Goal: Task Accomplishment & Management: Manage account settings

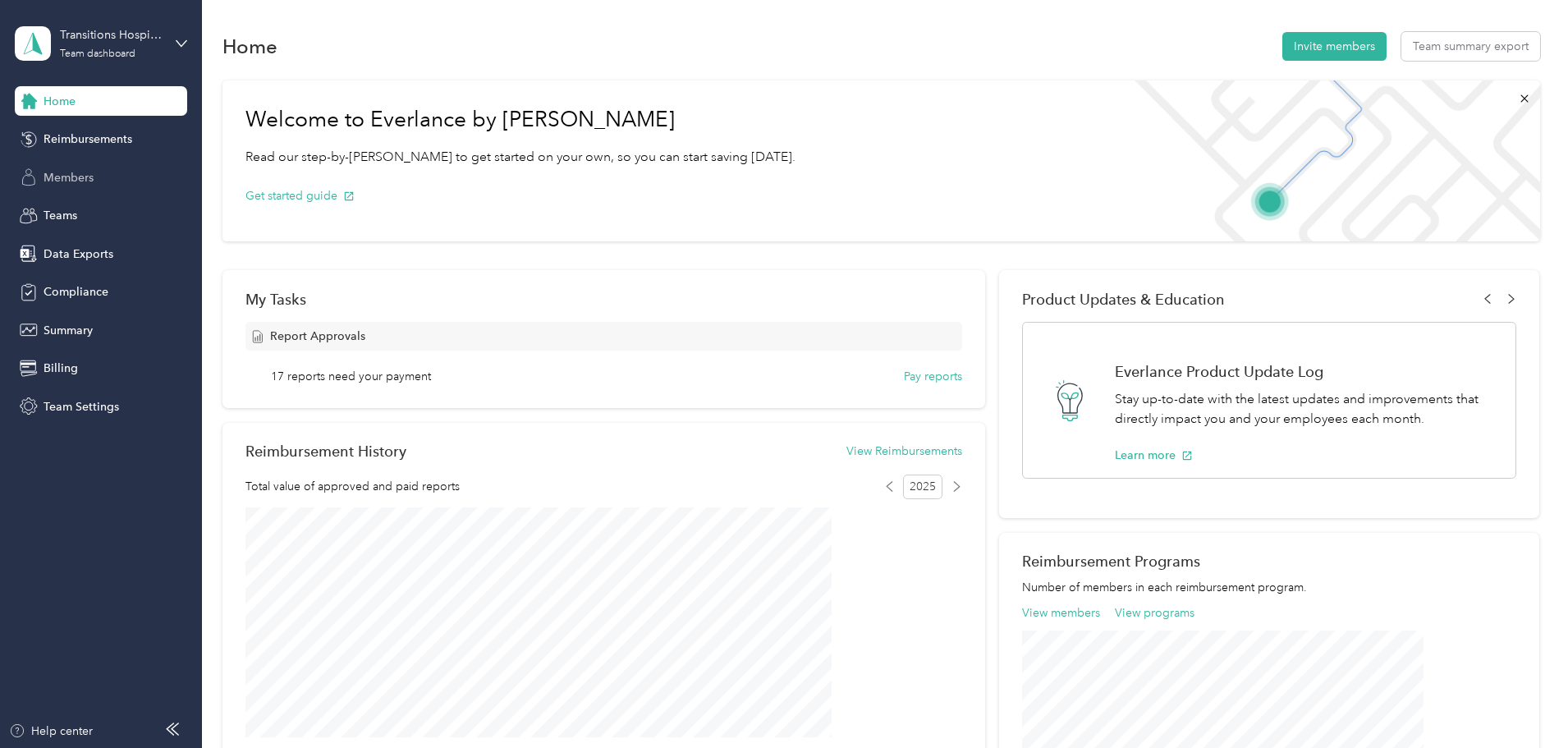
click at [75, 181] on span "Members" at bounding box center [69, 177] width 50 height 17
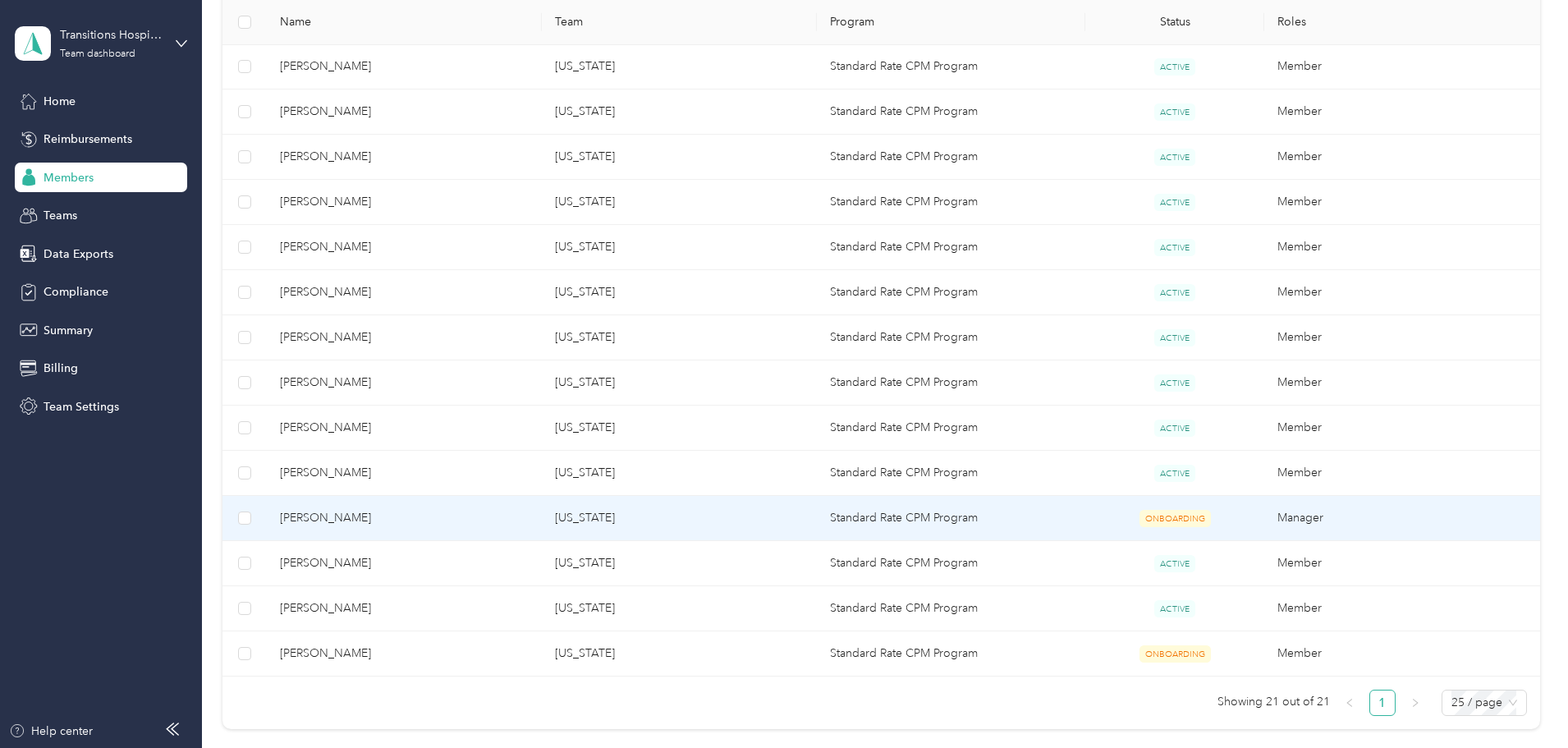
scroll to position [739, 0]
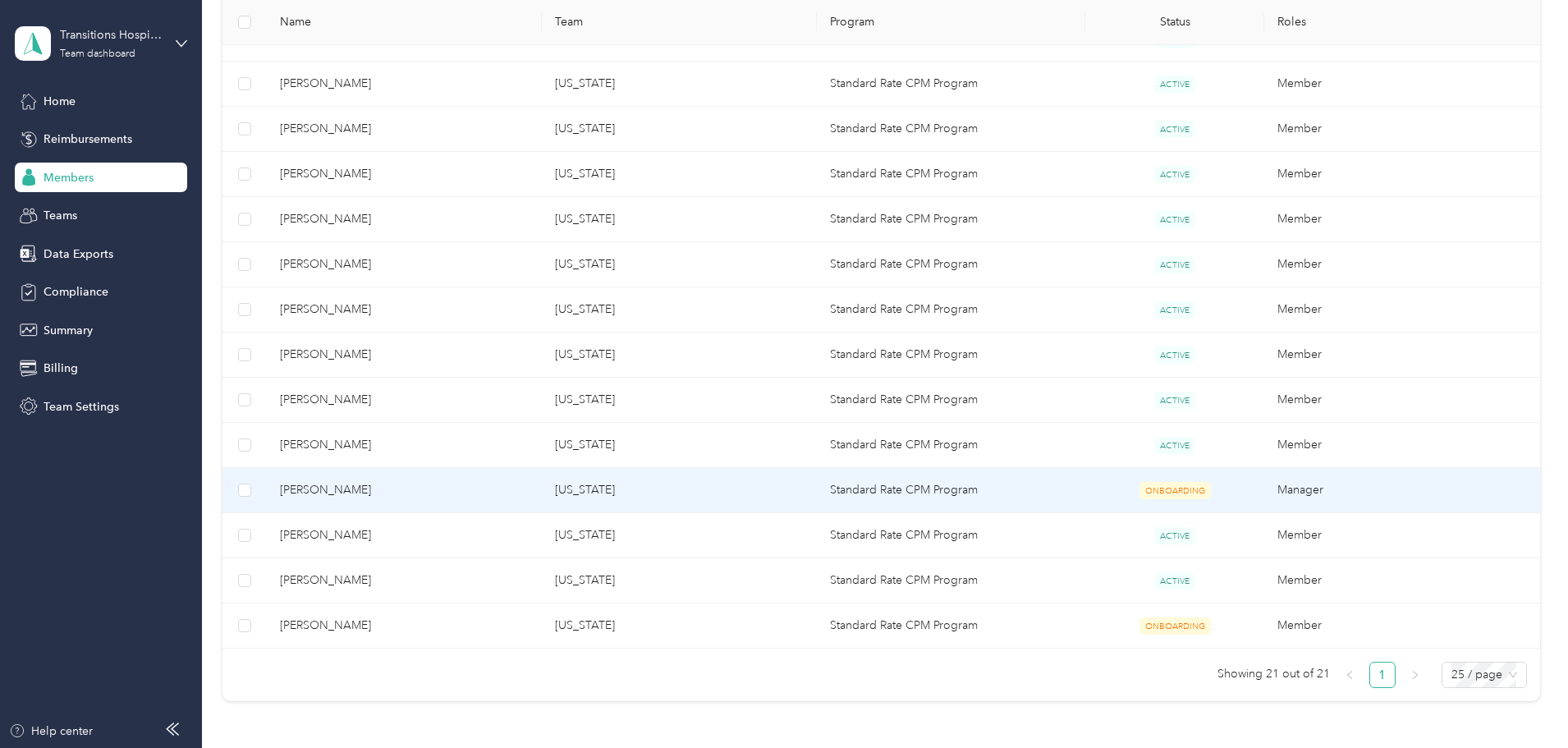
click at [1140, 496] on span "ONBOARDING" at bounding box center [1175, 490] width 71 height 17
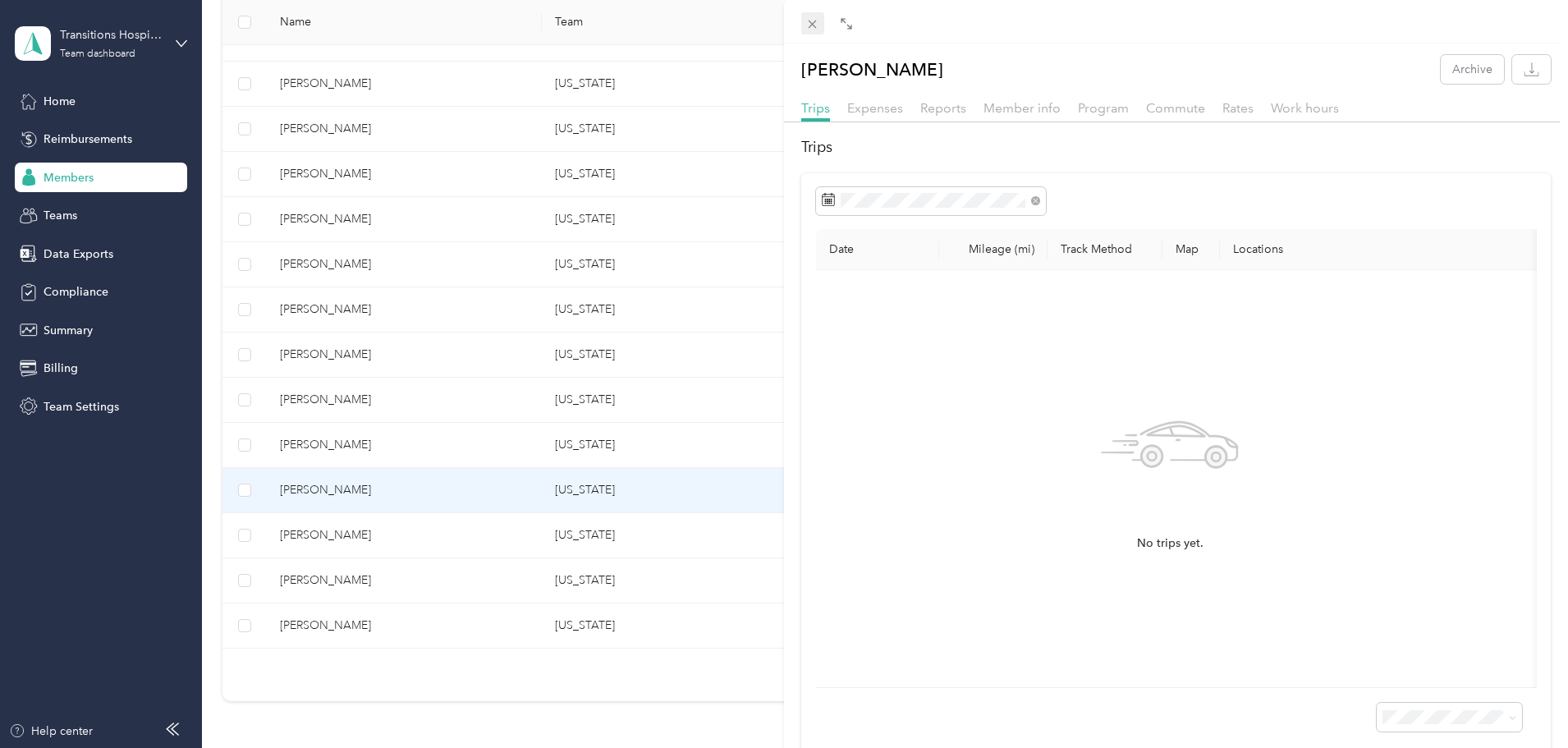
click at [808, 28] on icon at bounding box center [813, 25] width 8 height 8
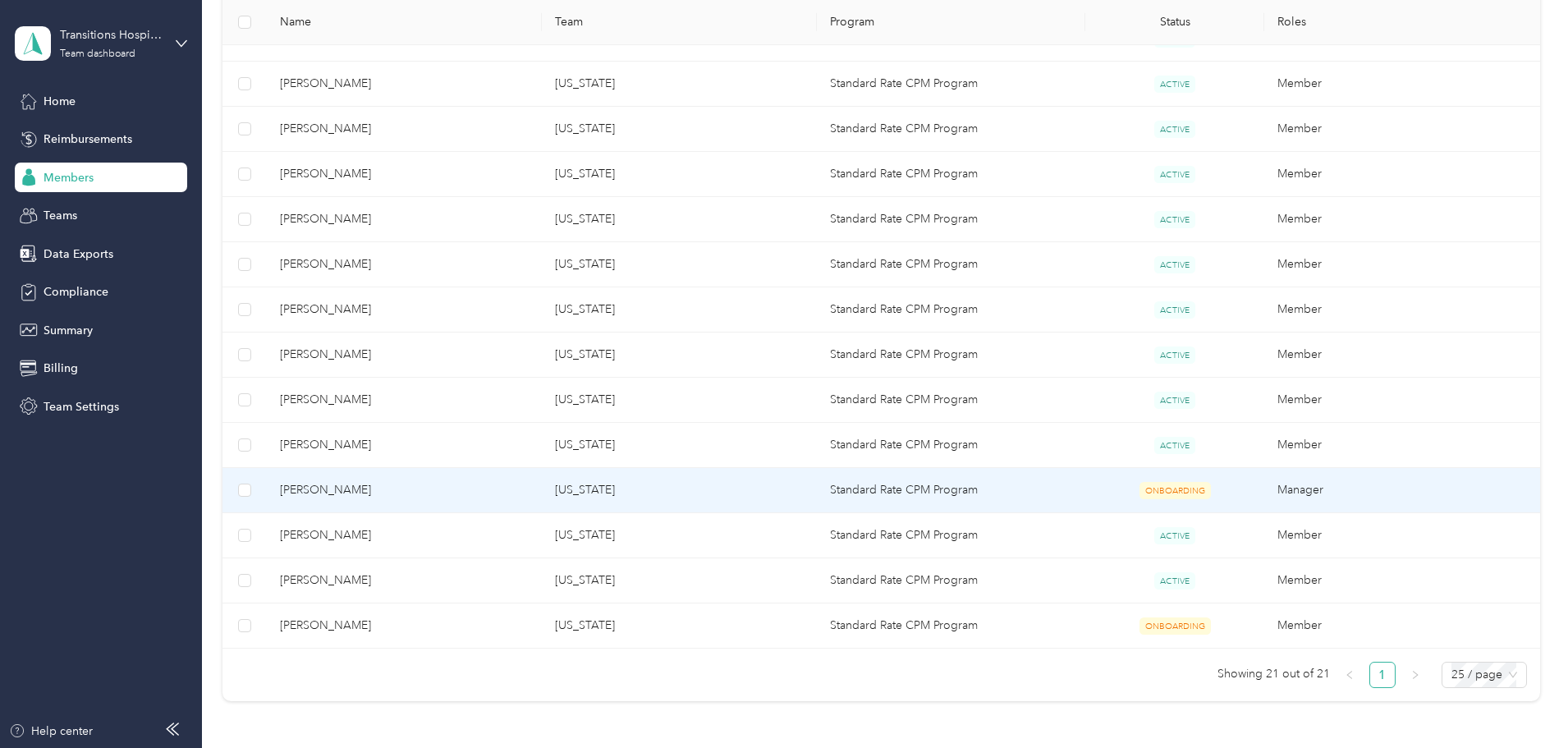
click at [457, 489] on span "[PERSON_NAME]" at bounding box center [404, 490] width 248 height 18
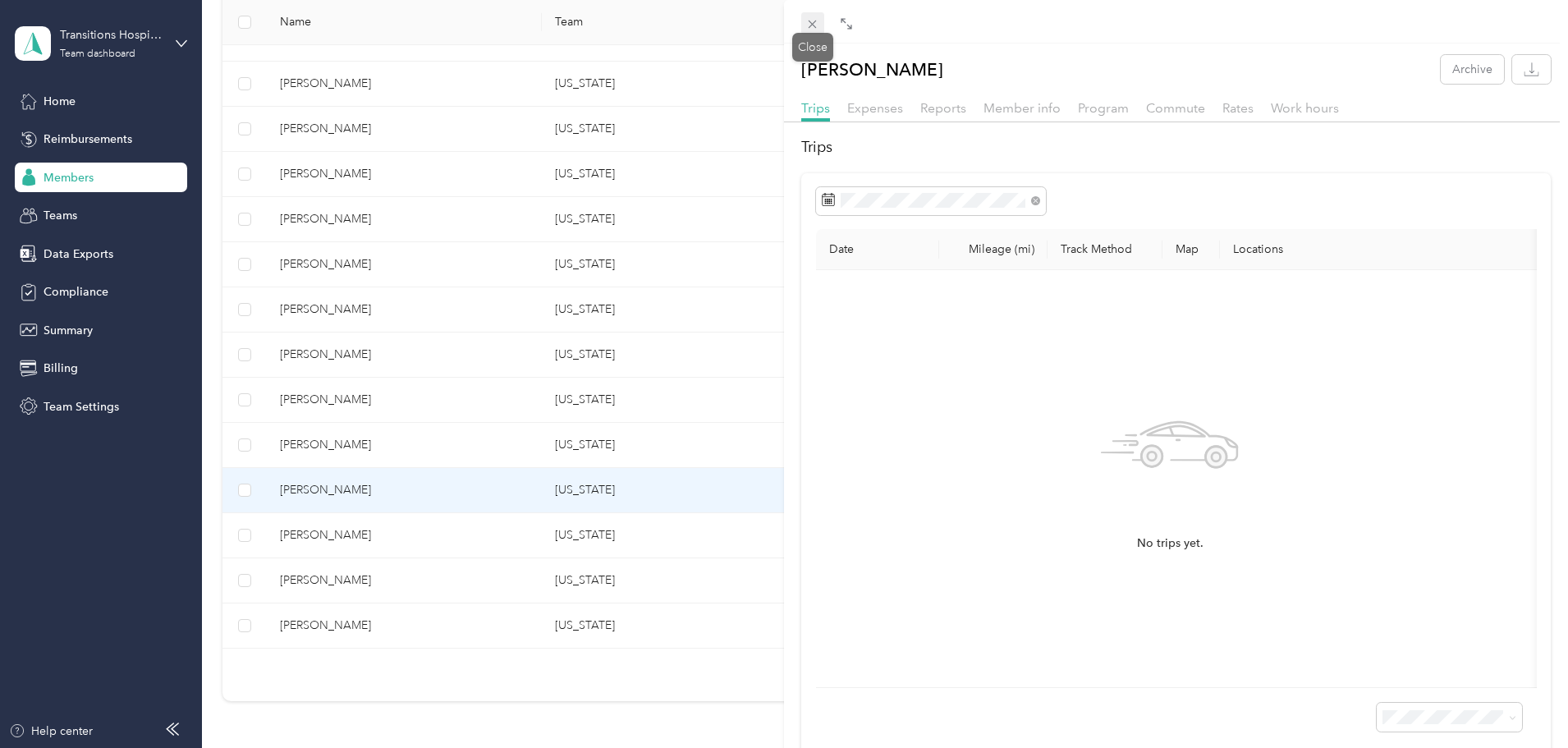
click at [815, 30] on icon at bounding box center [812, 24] width 14 height 14
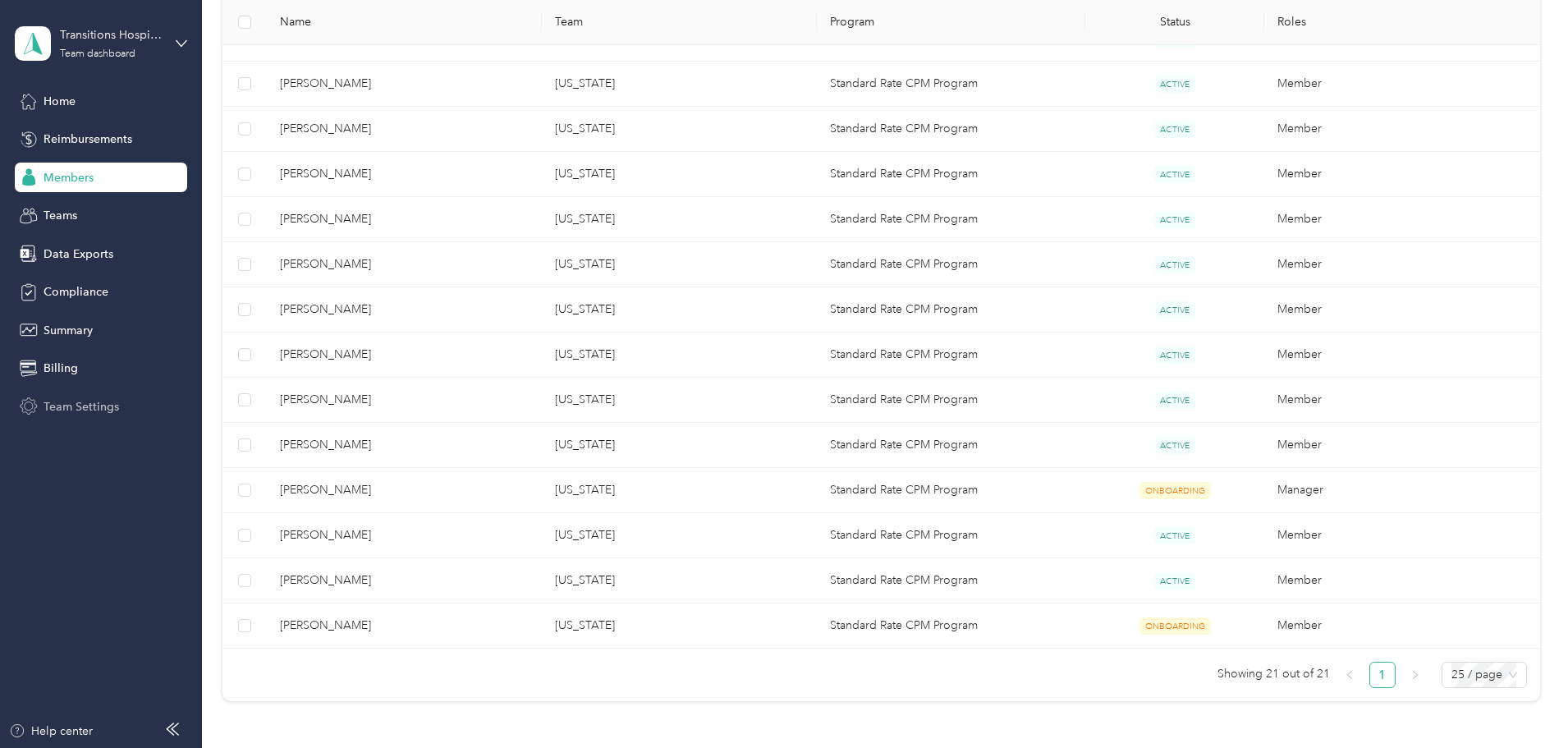
click at [66, 414] on span "Team Settings" at bounding box center [81, 407] width 75 height 17
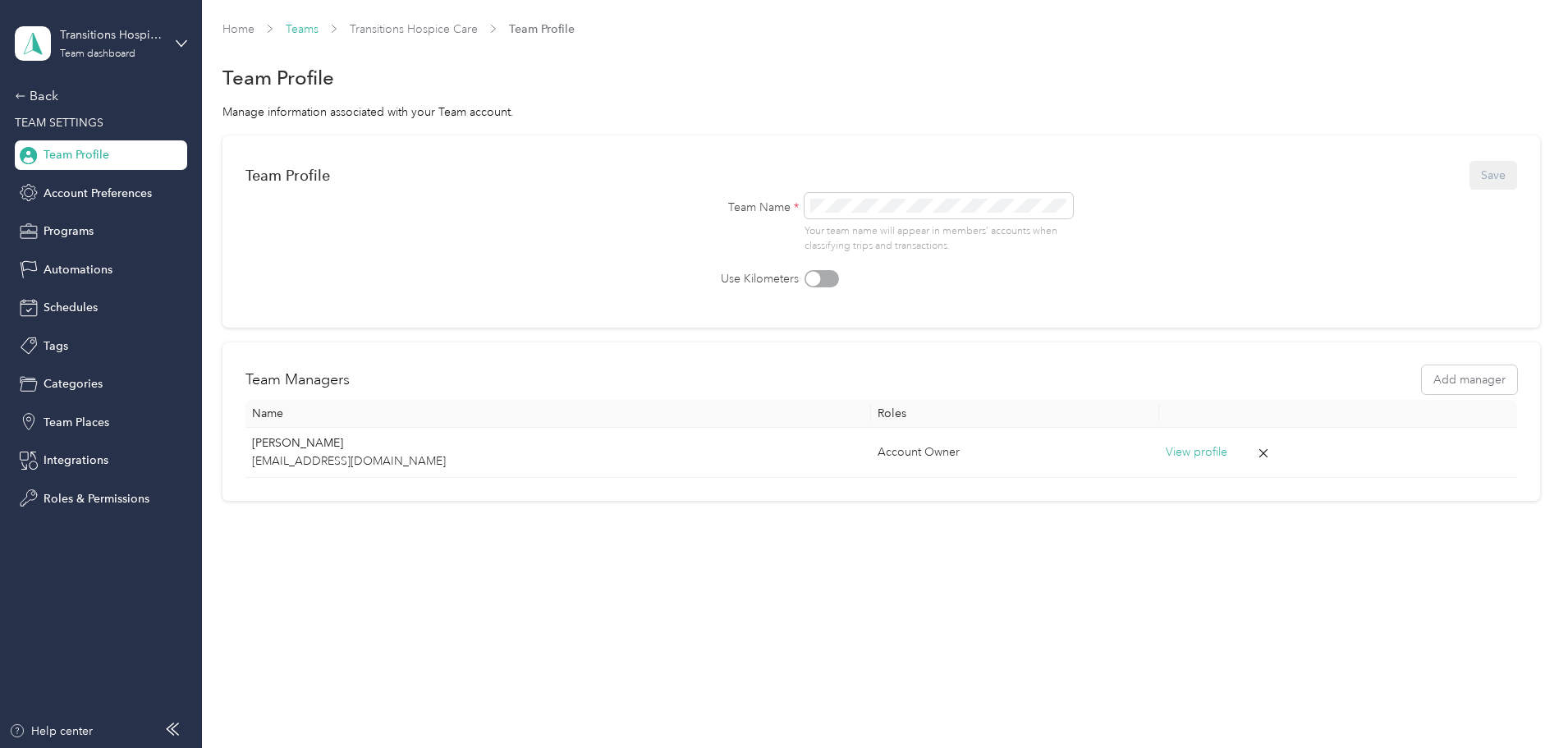
click at [319, 30] on link "Teams" at bounding box center [302, 29] width 33 height 14
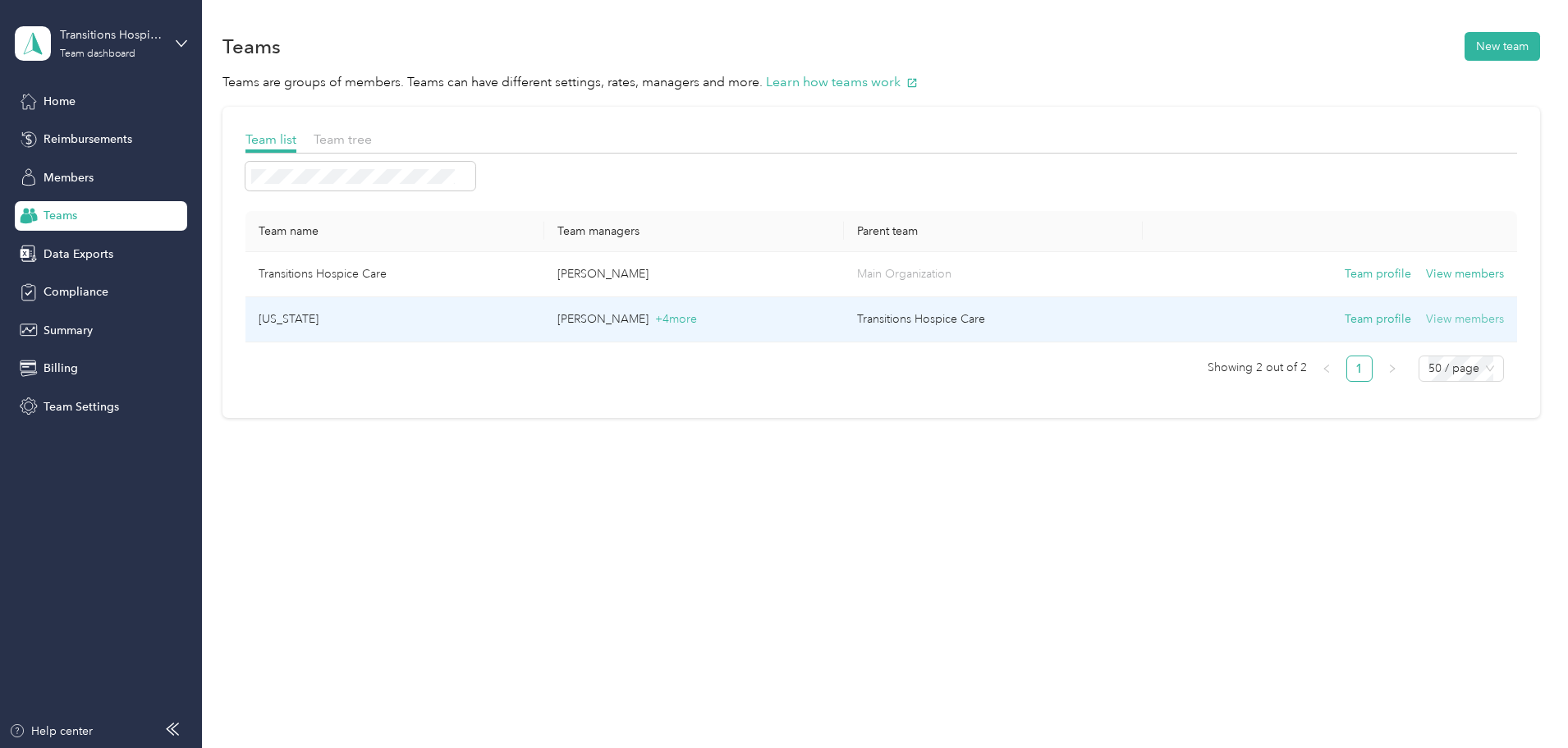
click at [1426, 315] on button "View members" at bounding box center [1465, 320] width 78 height 18
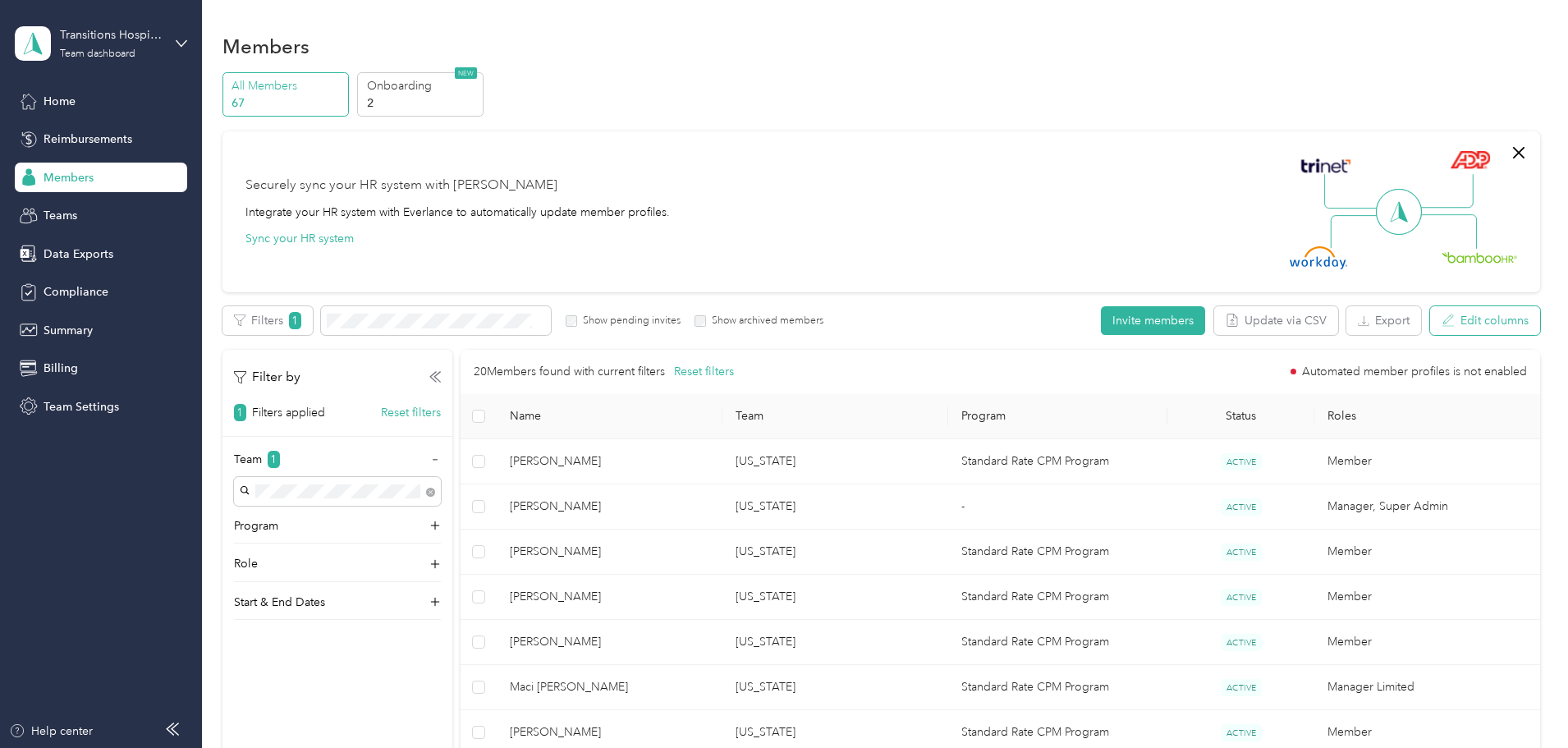
click at [1509, 152] on icon "button" at bounding box center [1519, 152] width 20 height 20
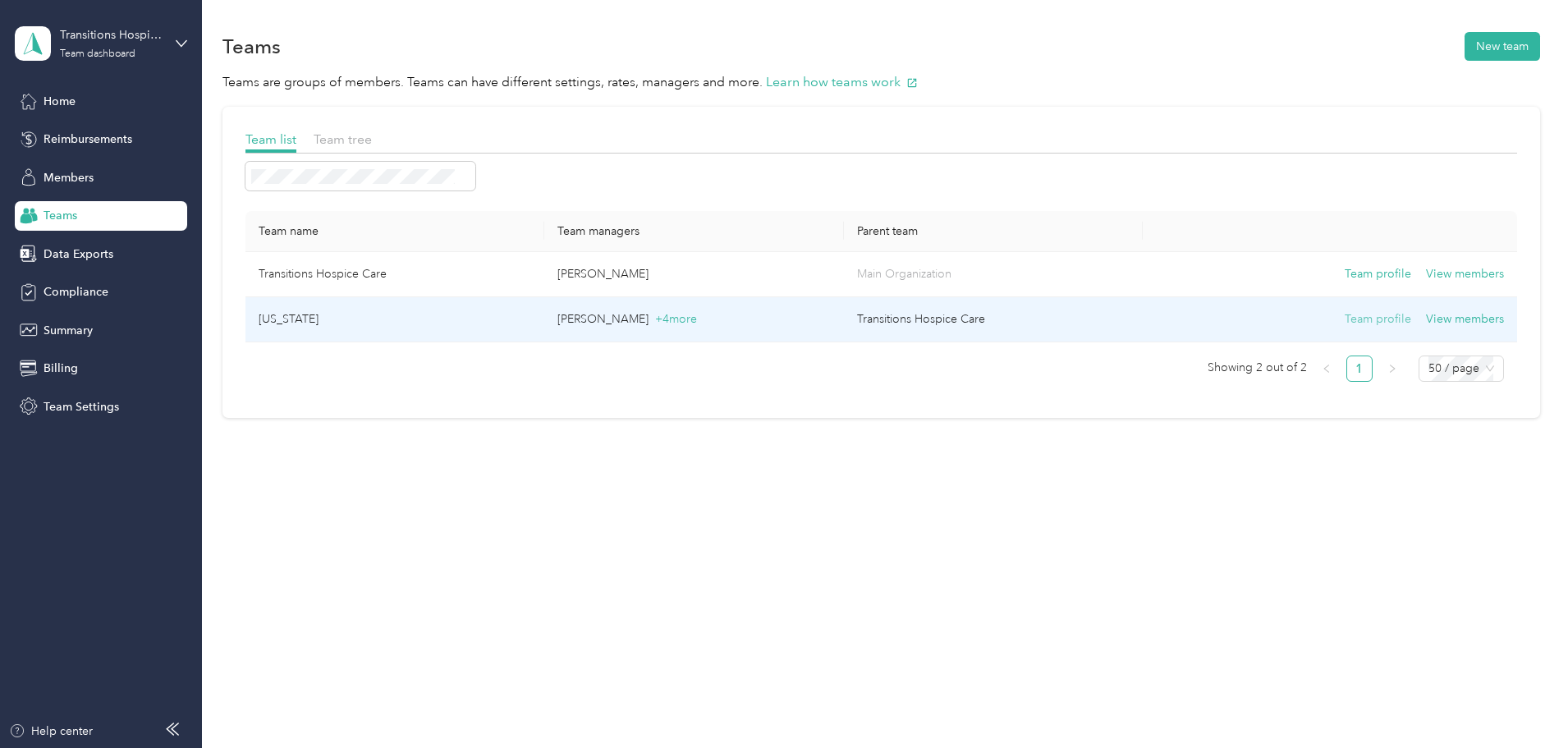
click at [1345, 325] on button "Team profile" at bounding box center [1378, 320] width 66 height 18
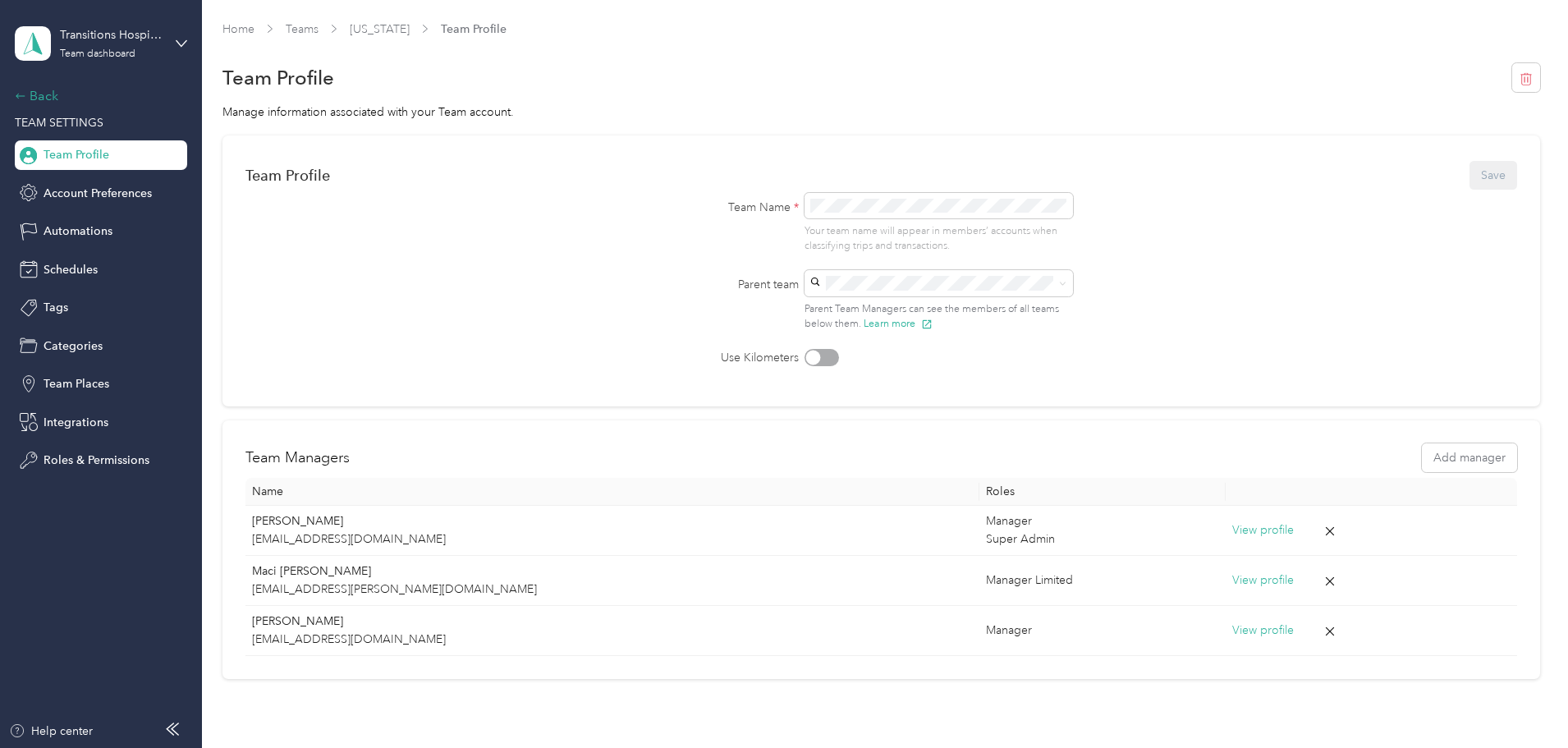
click at [56, 89] on div "Back" at bounding box center [97, 96] width 164 height 20
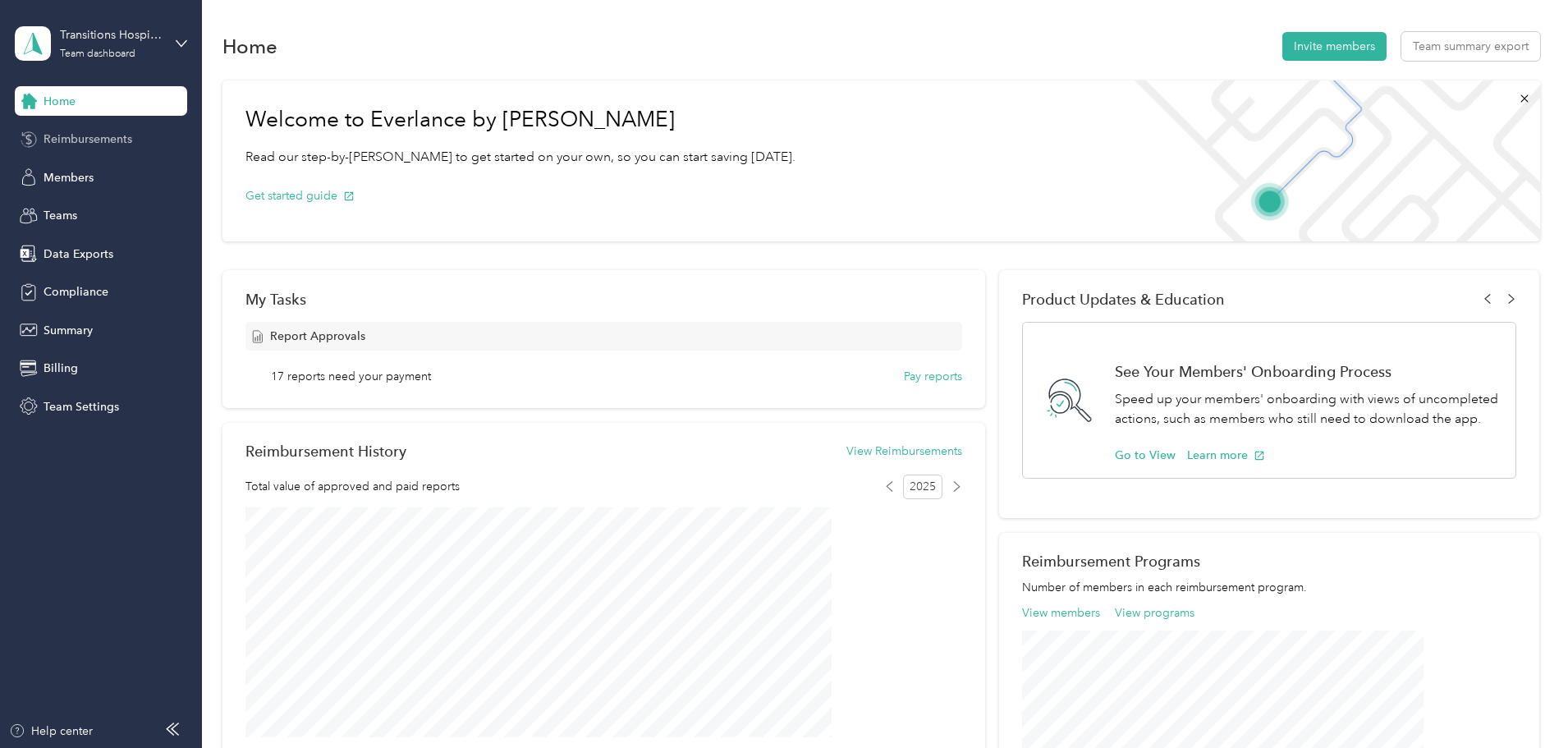
click at [63, 140] on span "Reimbursements" at bounding box center [88, 139] width 89 height 17
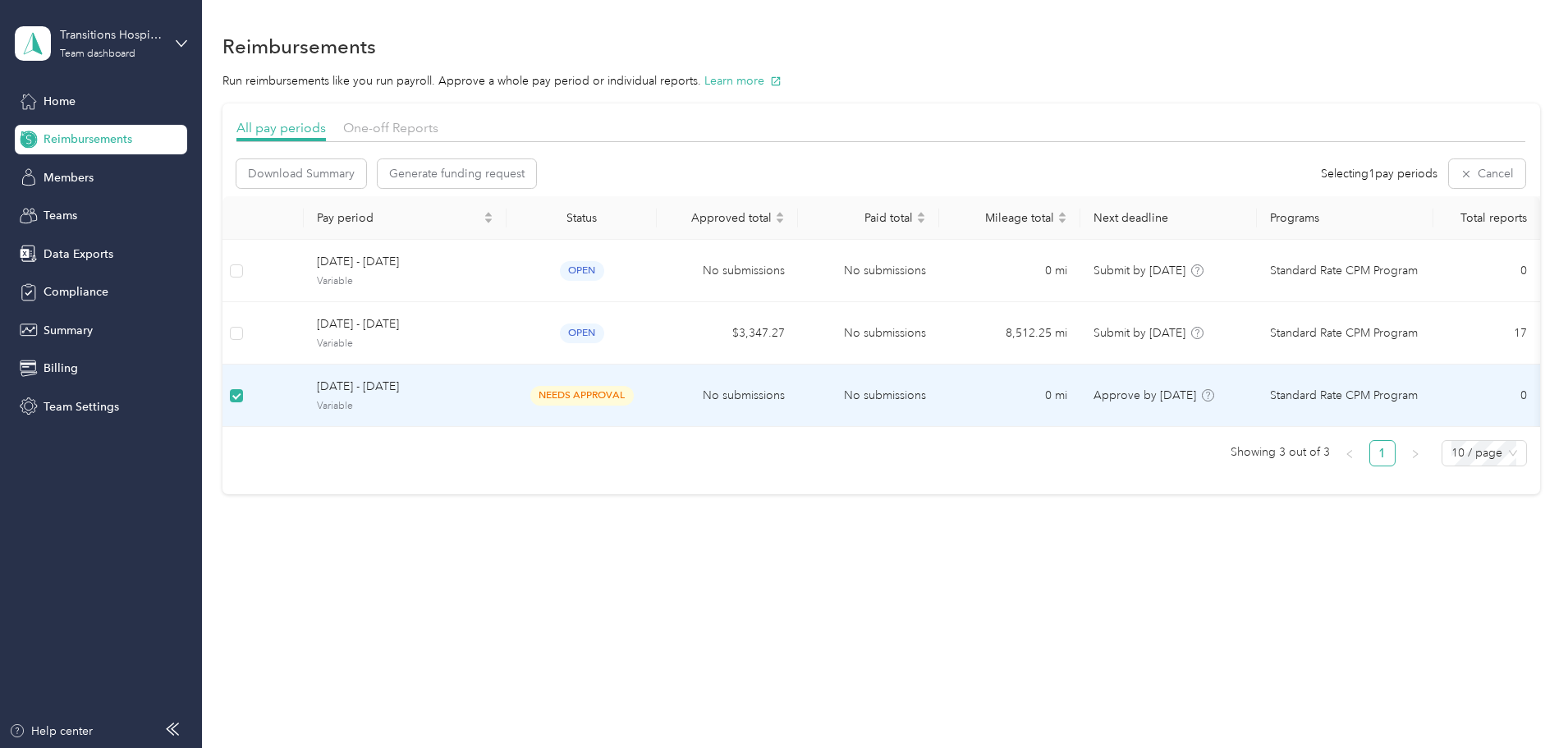
click at [243, 403] on label at bounding box center [237, 396] width 13 height 18
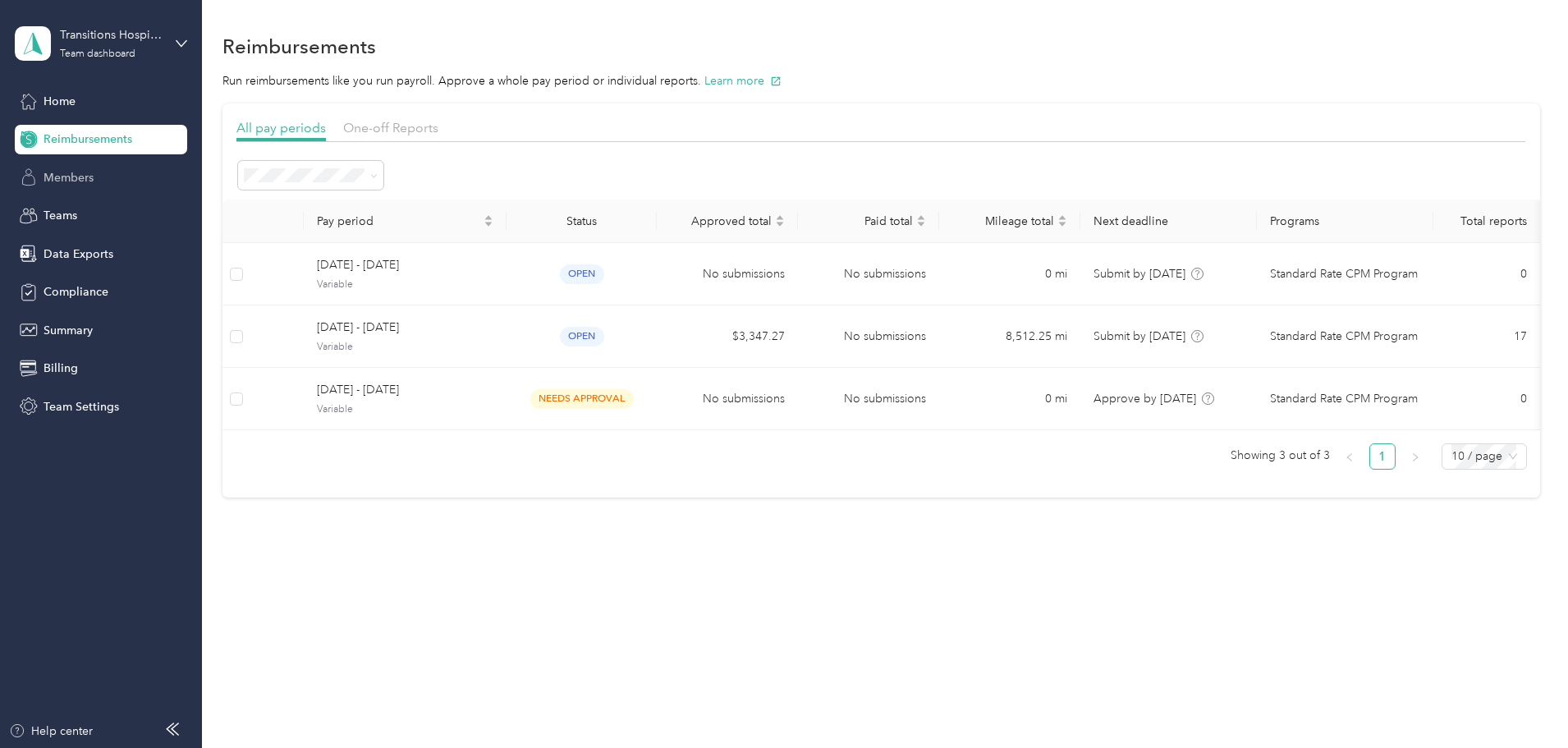
click at [84, 186] on div "Members" at bounding box center [101, 177] width 172 height 30
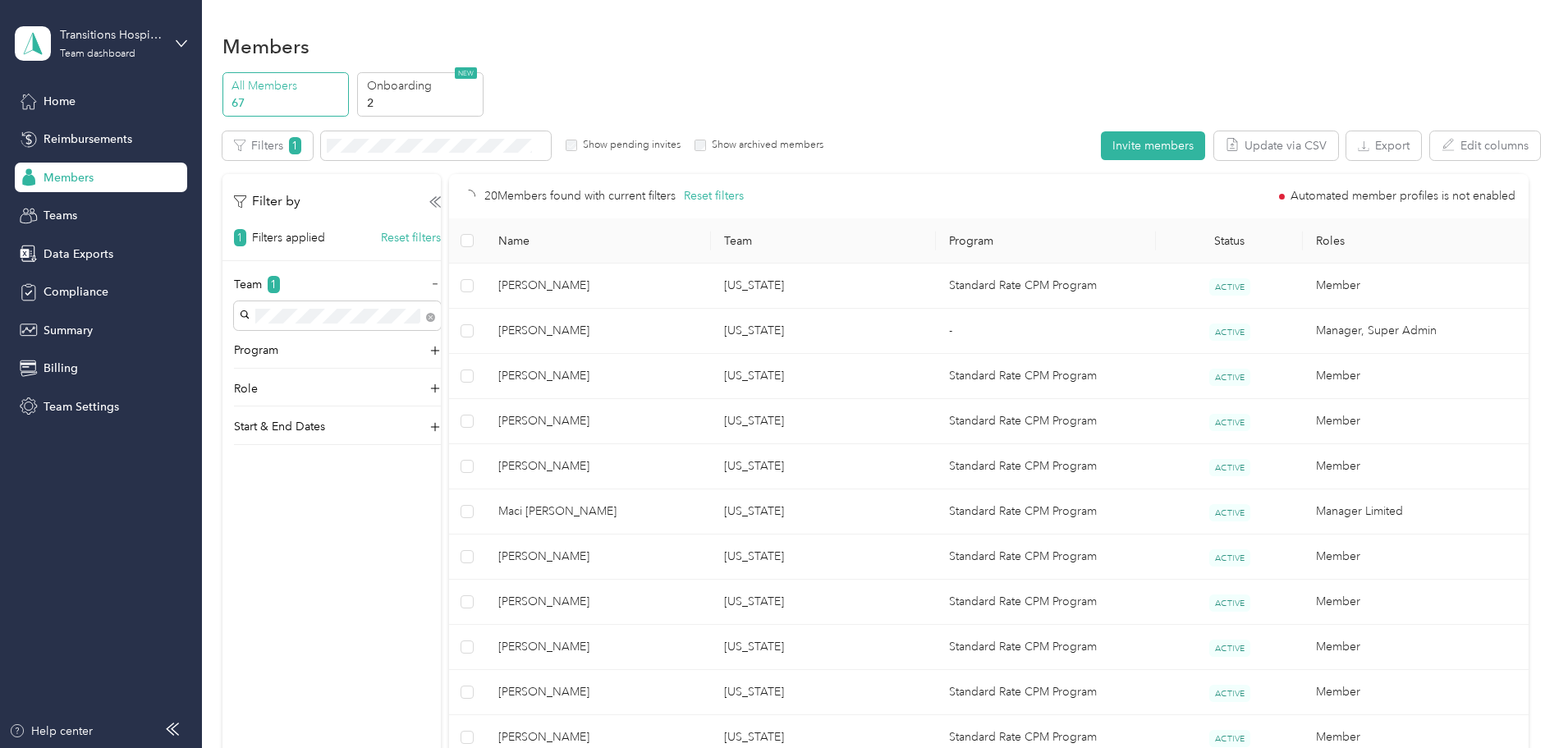
drag, startPoint x: 82, startPoint y: 176, endPoint x: 131, endPoint y: 186, distance: 50.0
click at [83, 176] on span "Members" at bounding box center [69, 177] width 50 height 17
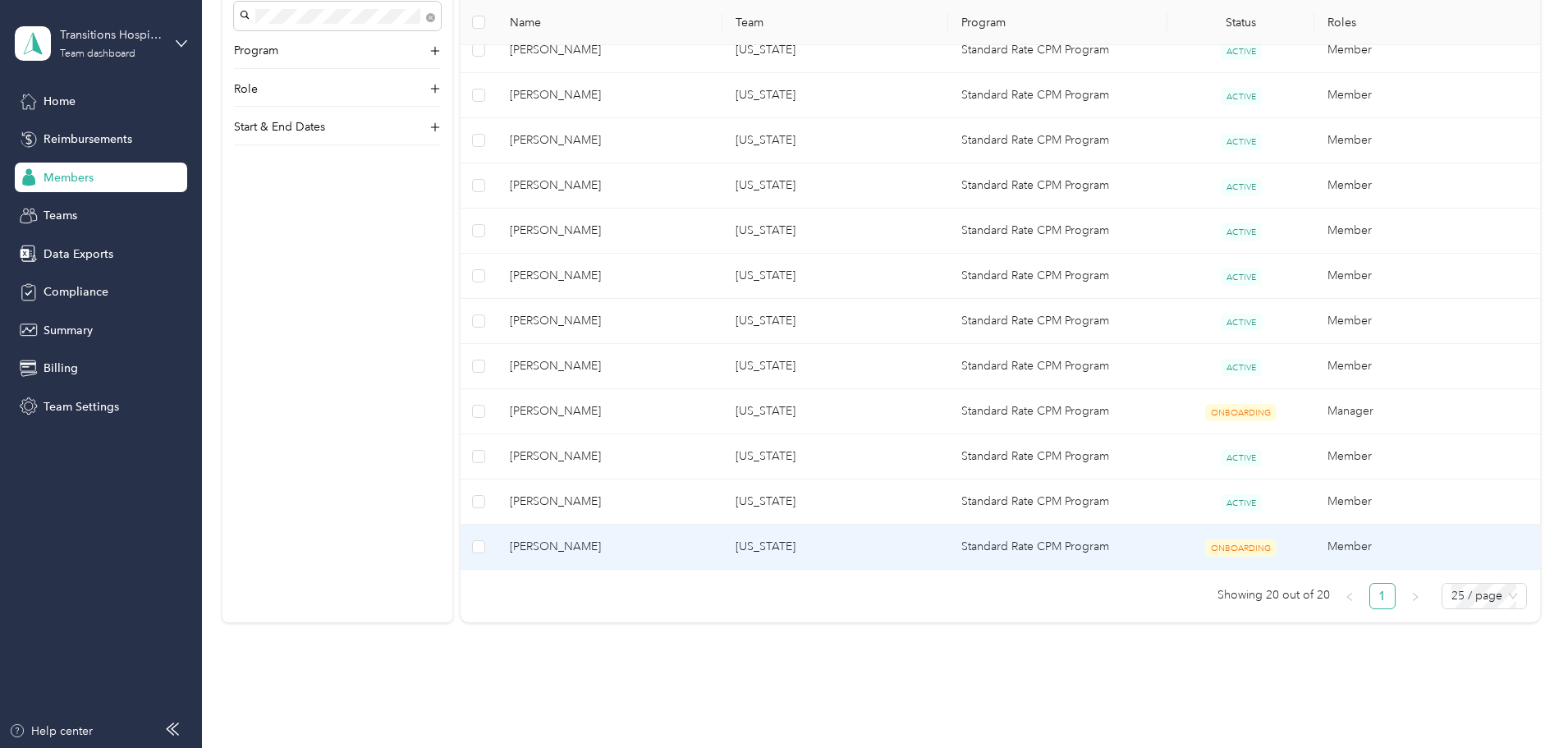
scroll to position [655, 0]
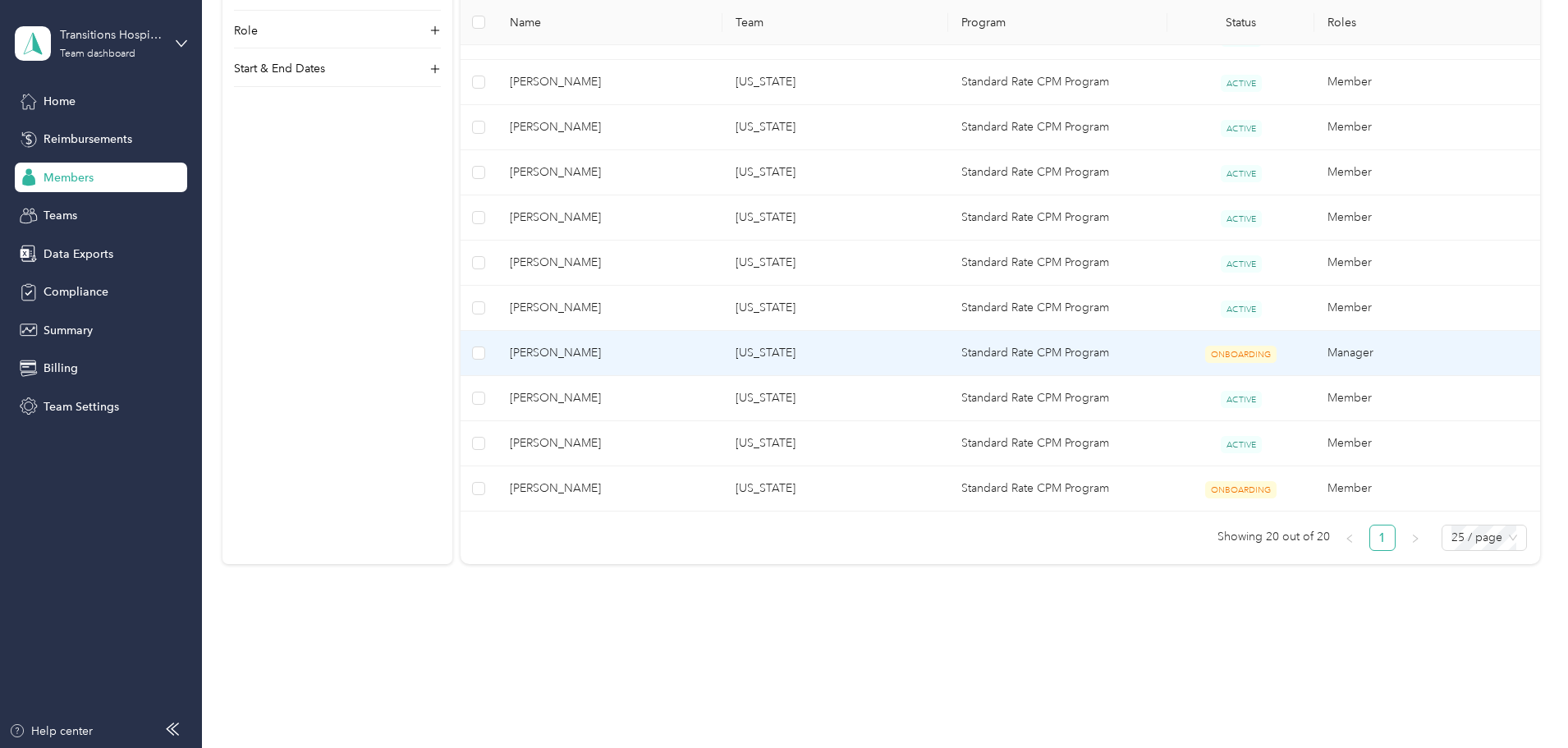
click at [866, 345] on td "[US_STATE]" at bounding box center [835, 353] width 226 height 46
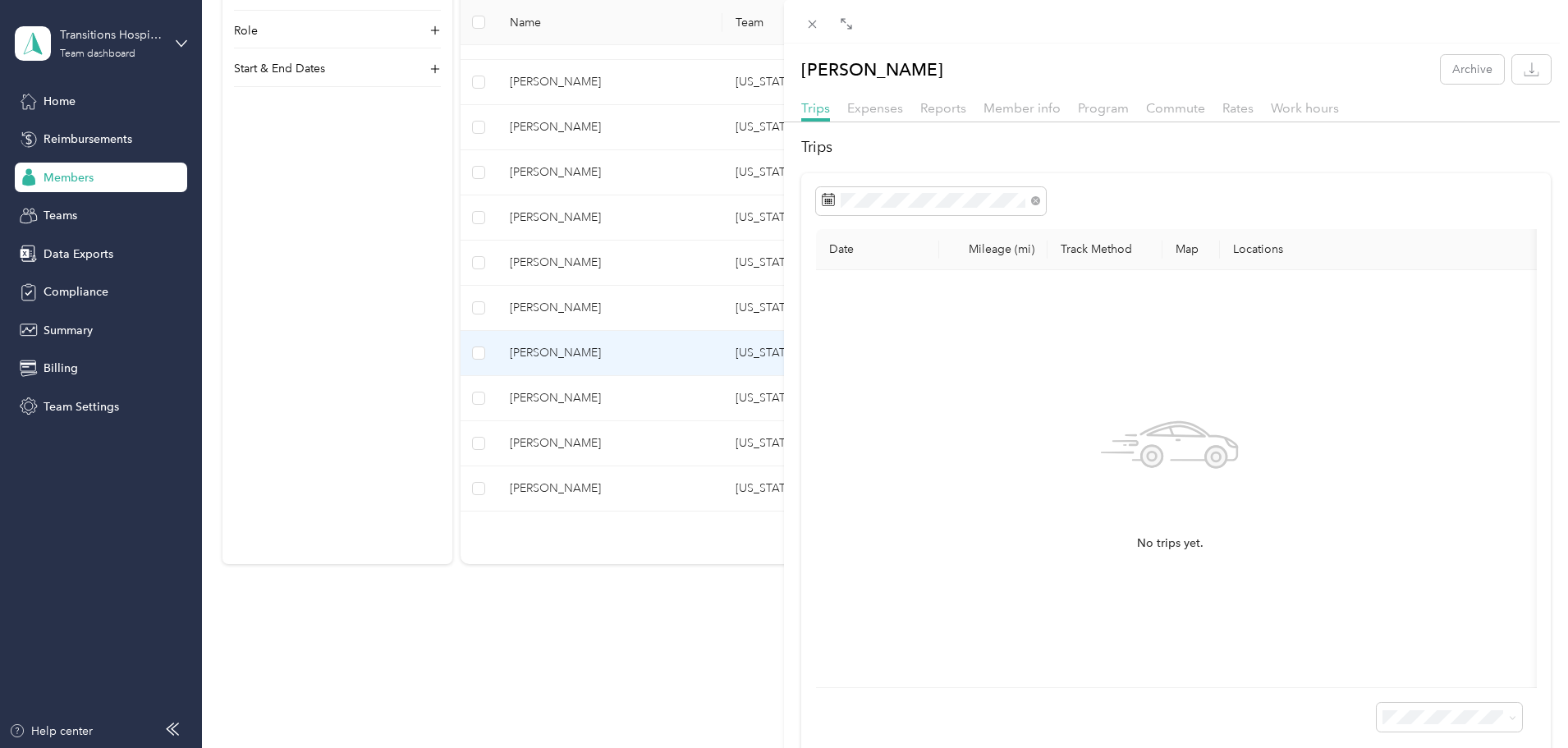
click at [1001, 118] on div "Trips Expenses Reports Member info Program Commute Rates Work hours" at bounding box center [1176, 110] width 784 height 24
click at [1004, 110] on span "Member info" at bounding box center [1021, 108] width 77 height 16
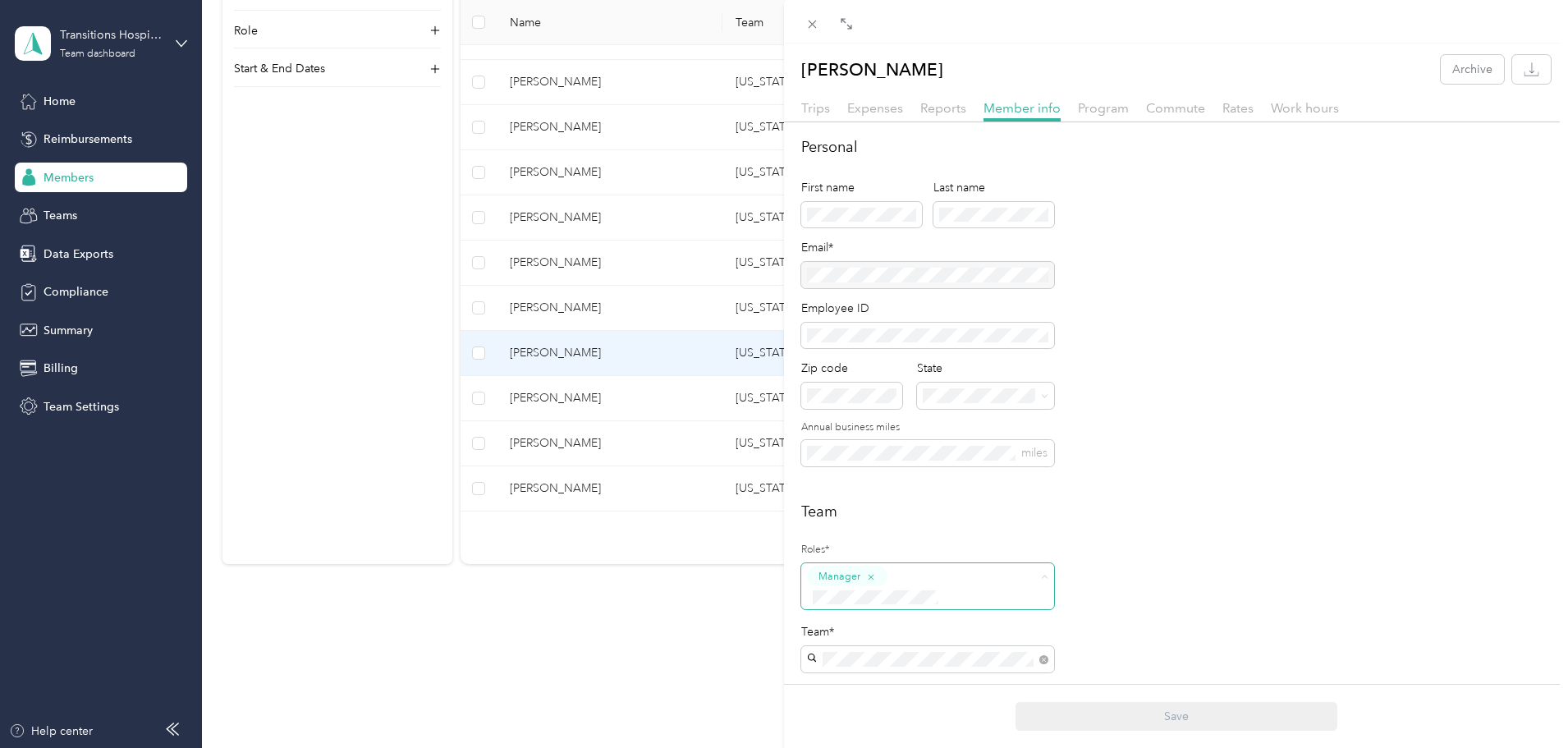
click at [915, 589] on span at bounding box center [917, 597] width 220 height 17
click at [881, 507] on span "Super Admin" at bounding box center [854, 509] width 60 height 15
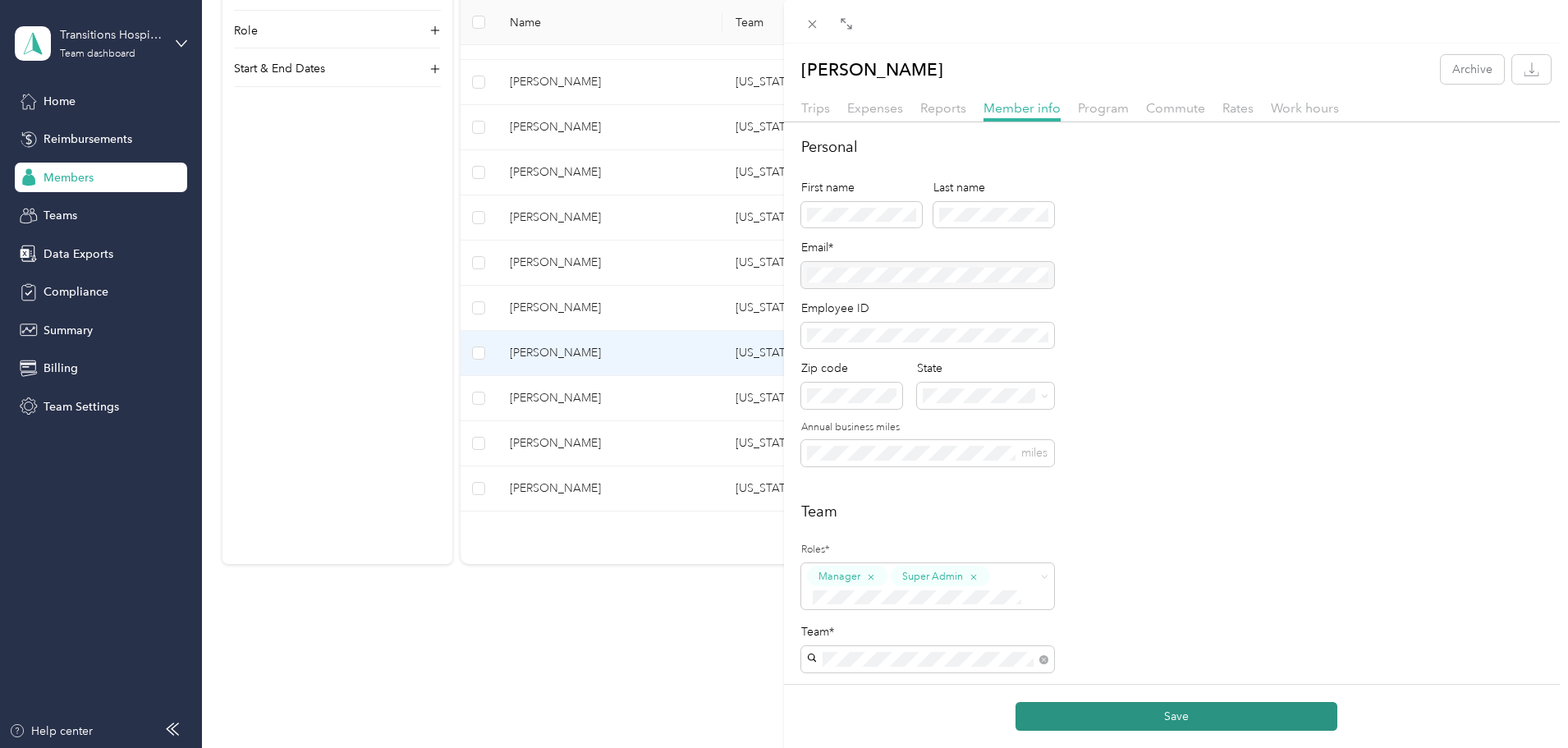
click at [1159, 721] on button "Save" at bounding box center [1176, 716] width 322 height 29
click at [60, 107] on div "[PERSON_NAME] Archive Trips Expenses Reports Member info Program Commute Rates …" at bounding box center [784, 374] width 1568 height 748
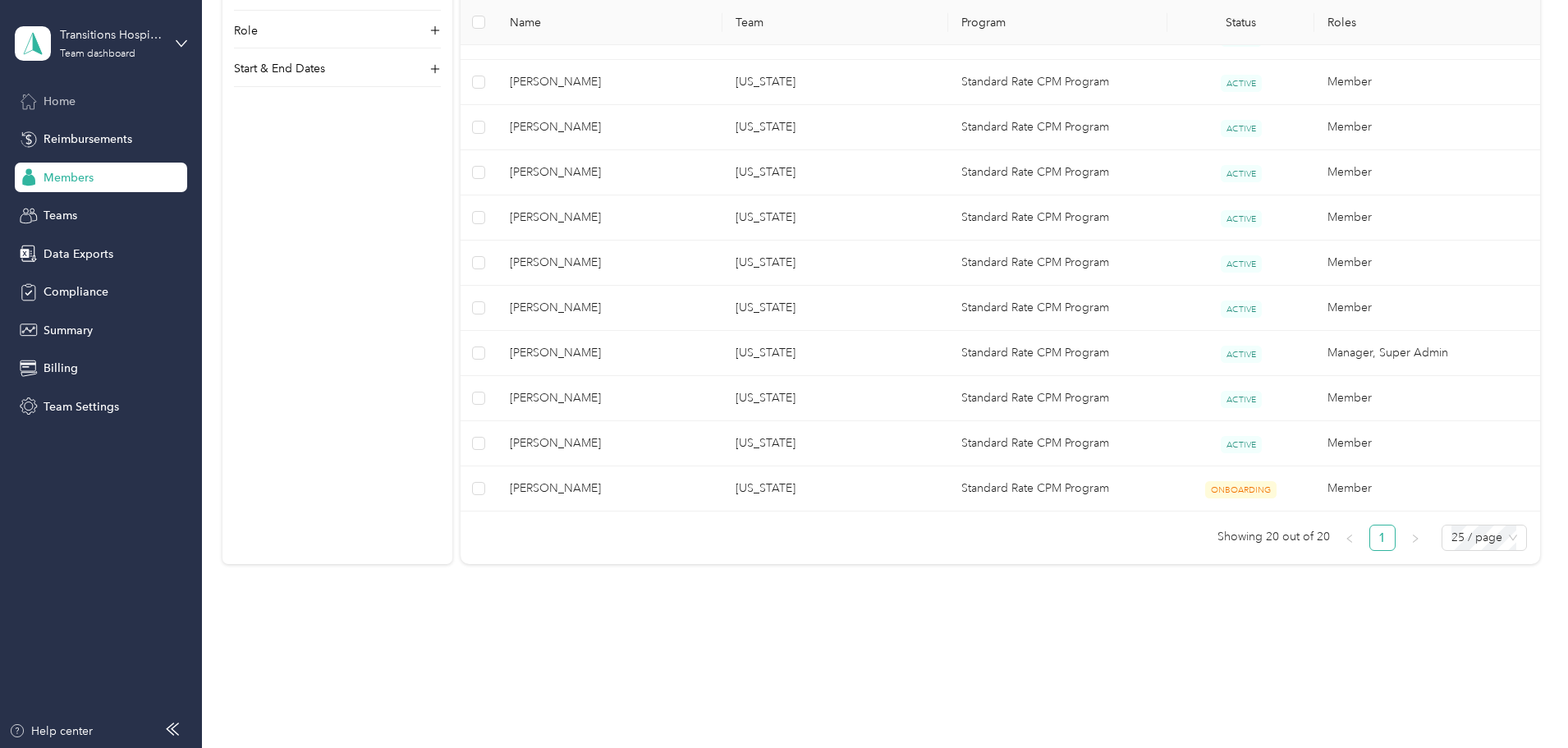
click at [60, 101] on span "Home" at bounding box center [60, 101] width 32 height 17
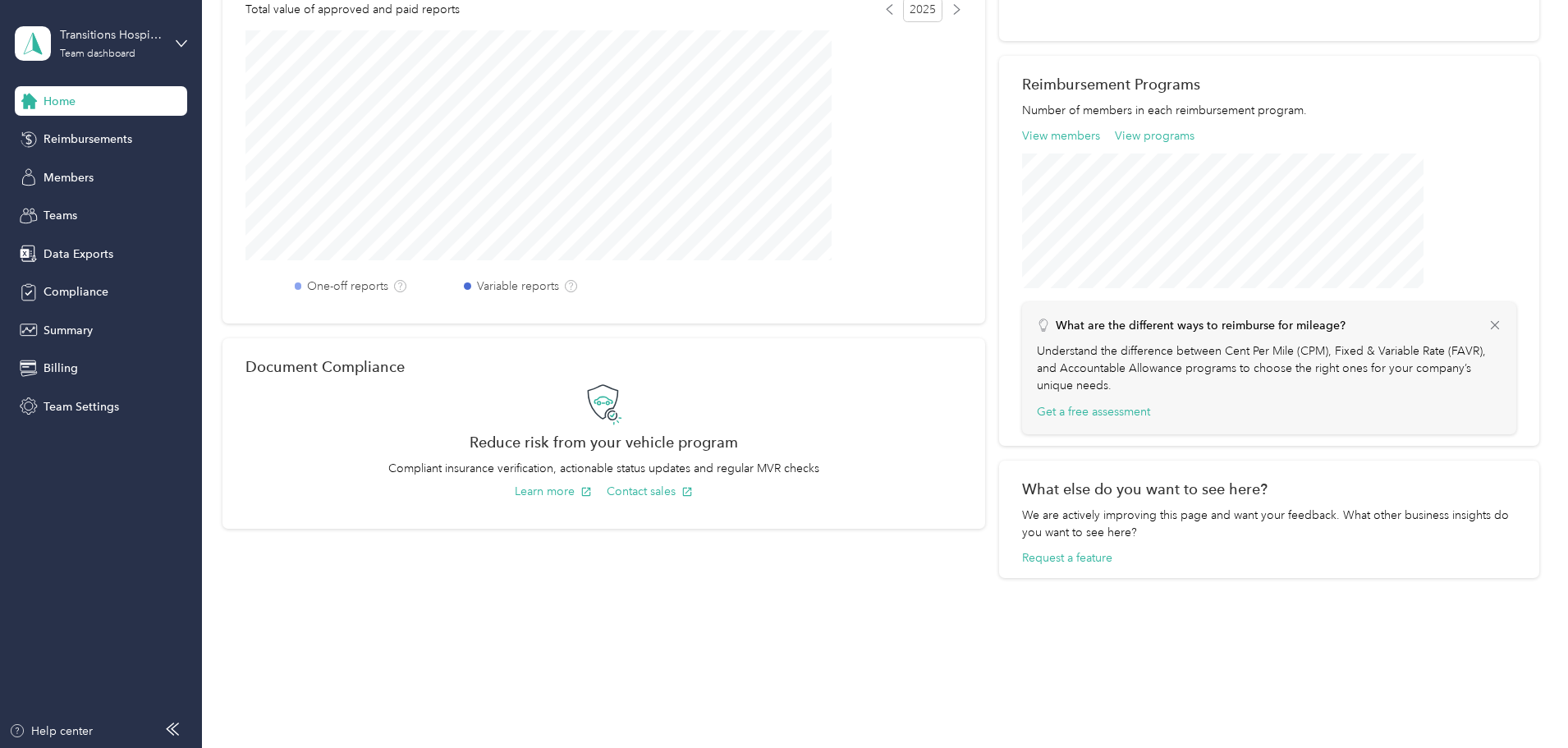
scroll to position [477, 0]
click at [58, 140] on span "Reimbursements" at bounding box center [88, 139] width 89 height 17
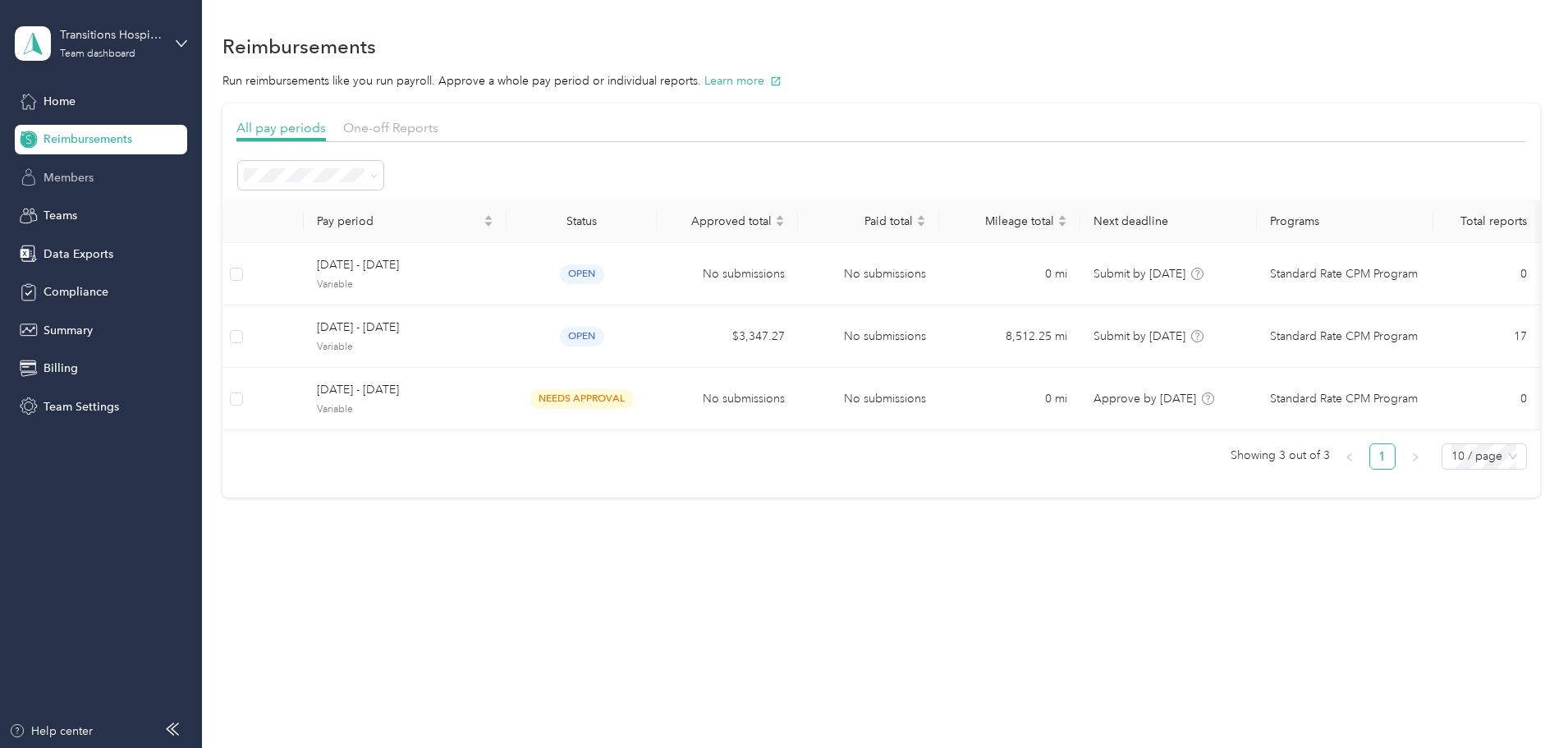
click at [62, 179] on span "Members" at bounding box center [69, 177] width 50 height 17
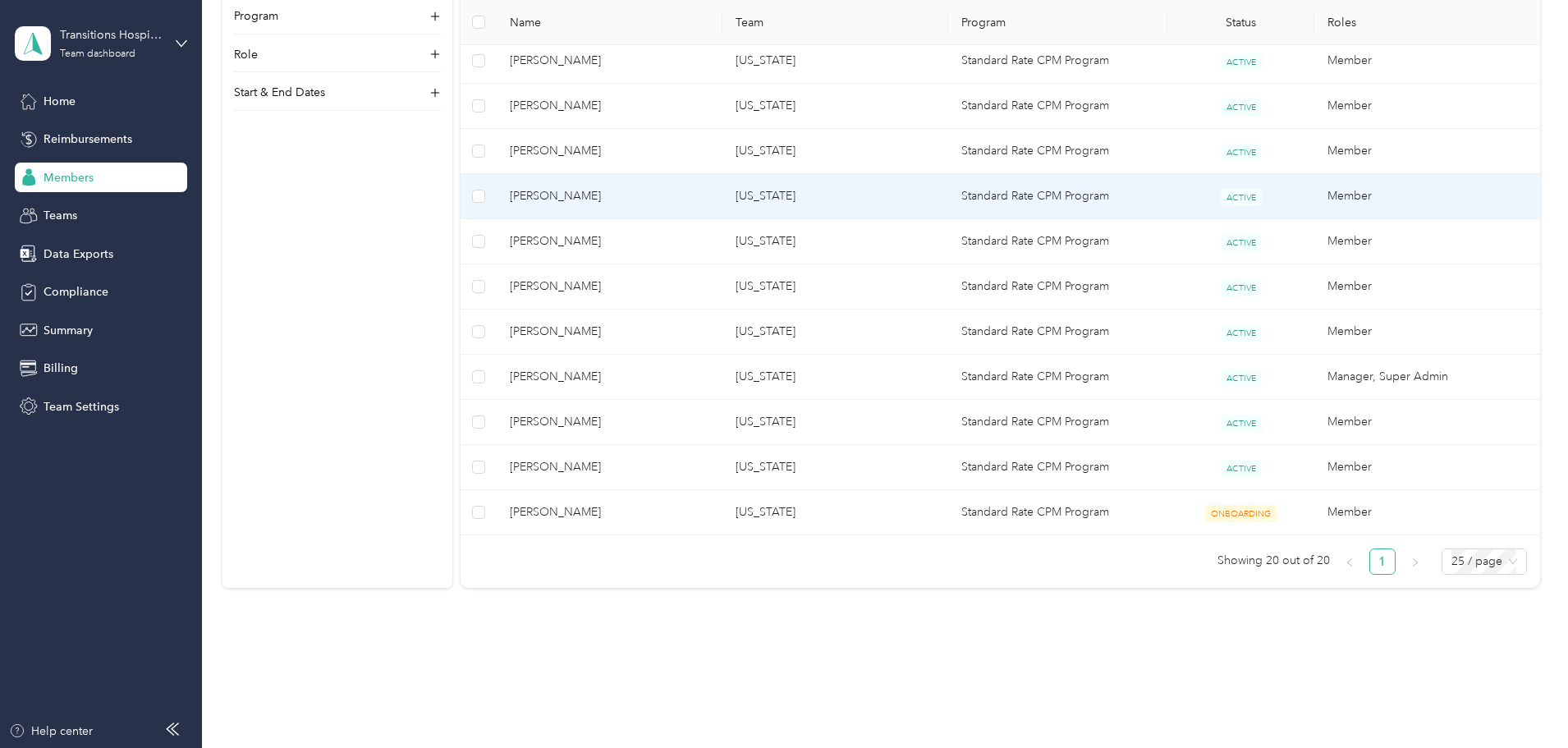
scroll to position [655, 0]
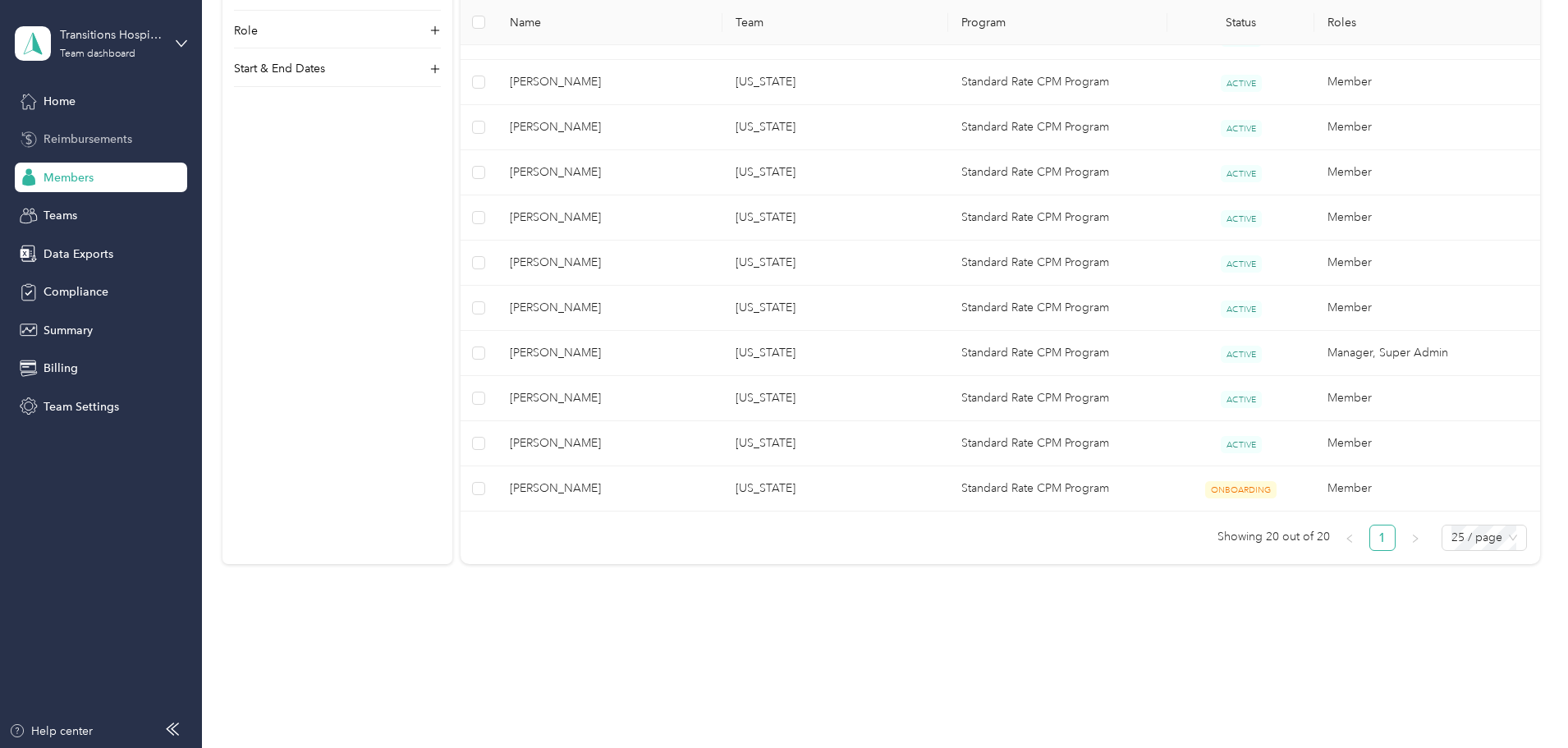
click at [75, 133] on span "Reimbursements" at bounding box center [88, 139] width 89 height 17
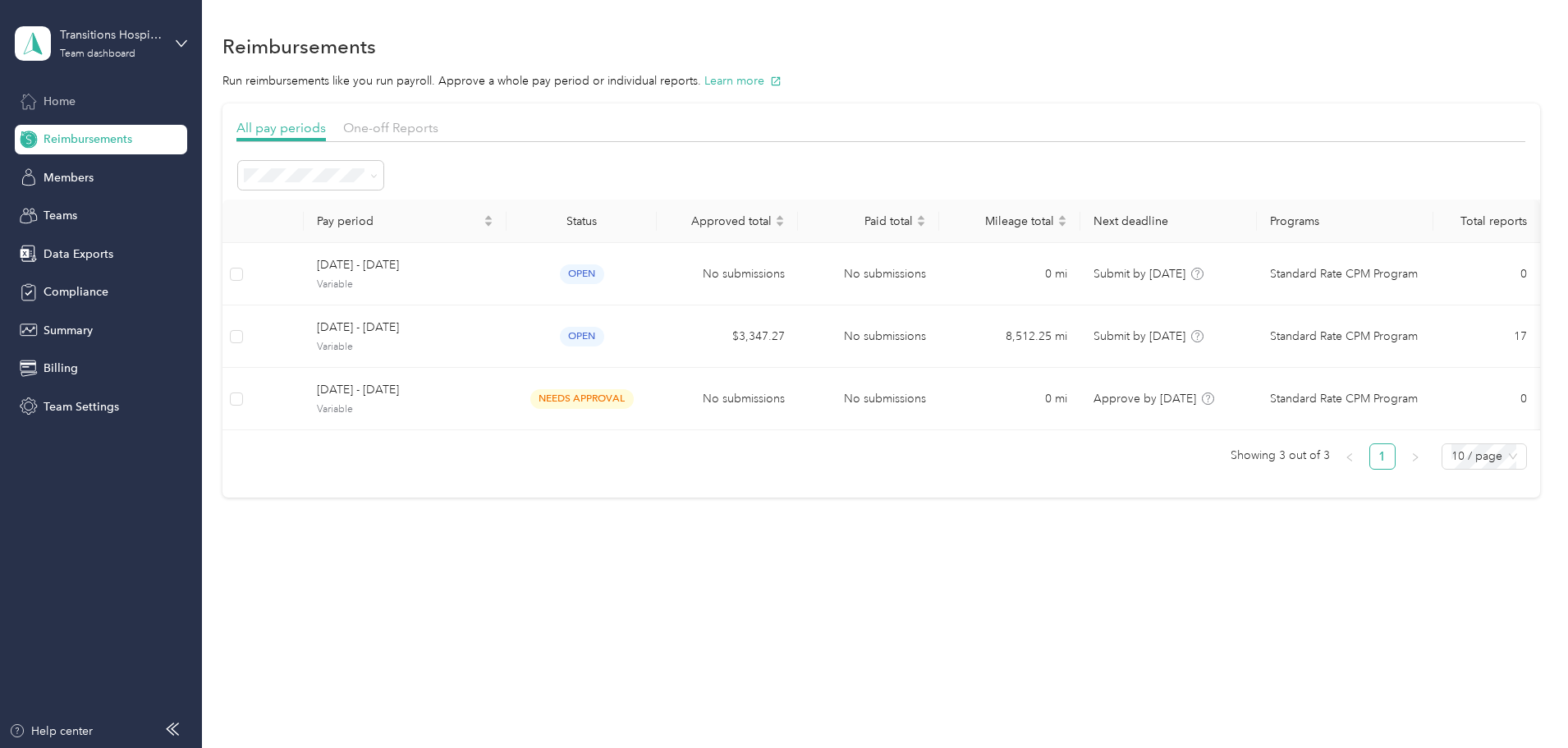
click at [68, 93] on span "Home" at bounding box center [60, 101] width 32 height 17
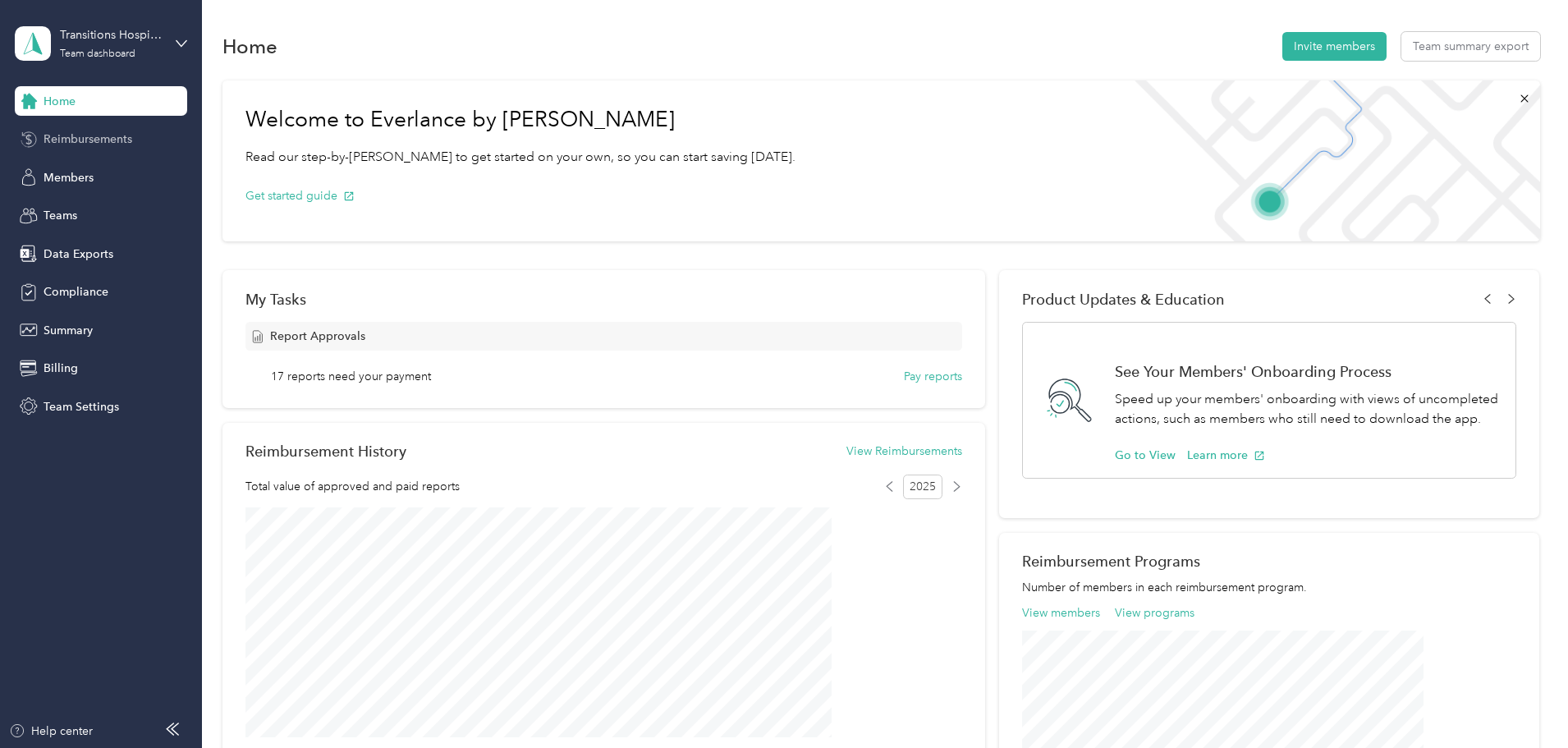
click at [123, 147] on span "Reimbursements" at bounding box center [88, 139] width 89 height 17
